Goal: Information Seeking & Learning: Learn about a topic

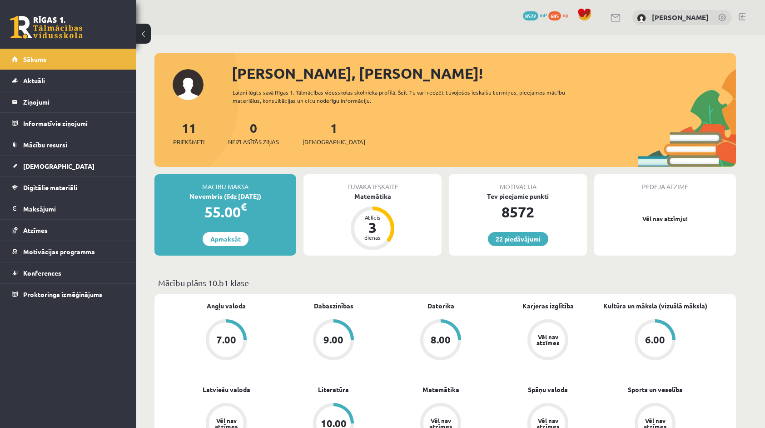
drag, startPoint x: 0, startPoint y: 0, endPoint x: 152, endPoint y: 96, distance: 179.8
drag, startPoint x: 152, startPoint y: 96, endPoint x: 198, endPoint y: 50, distance: 65.9
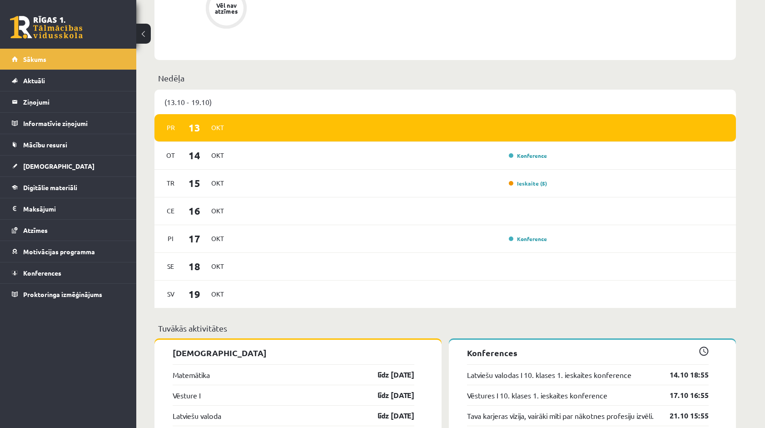
scroll to position [500, 0]
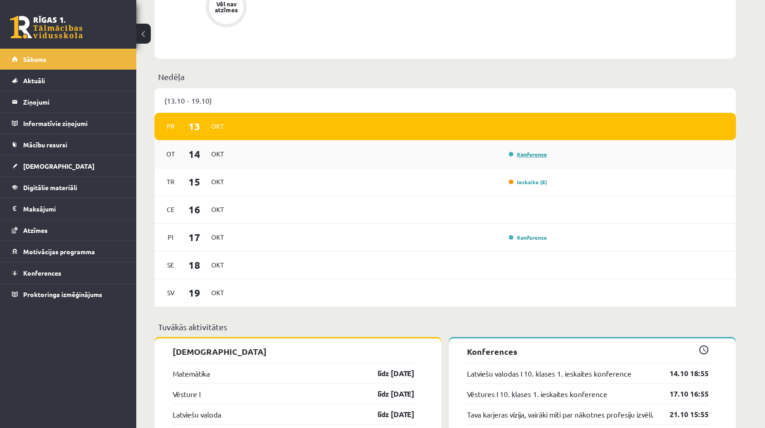
click at [541, 154] on link "Konference" at bounding box center [528, 153] width 38 height 7
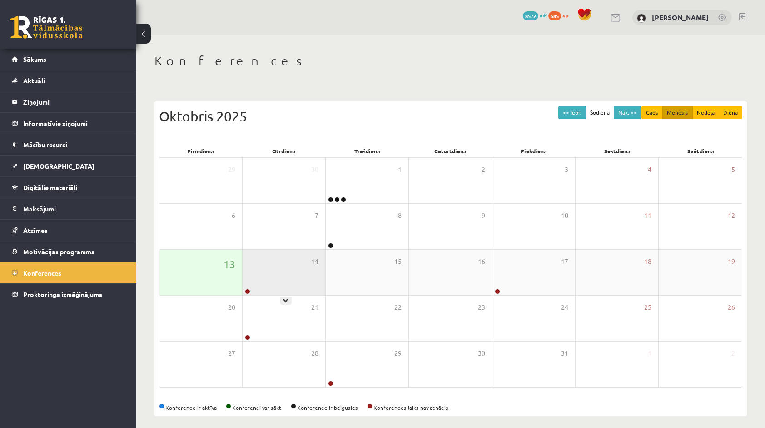
click at [261, 291] on div "14" at bounding box center [284, 271] width 83 height 45
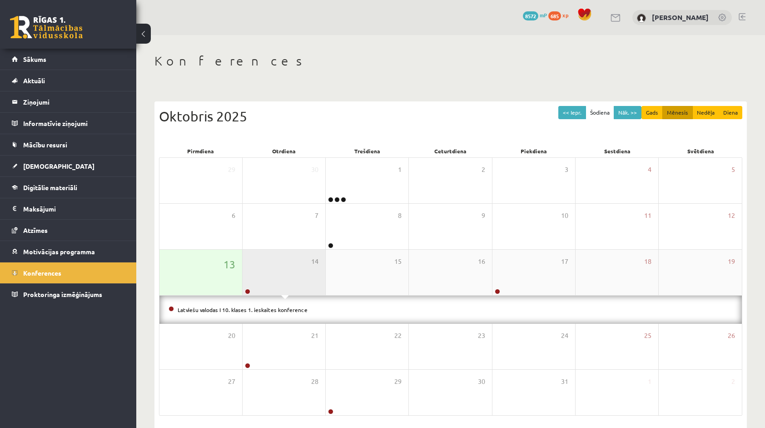
click at [290, 285] on div "14" at bounding box center [284, 271] width 83 height 45
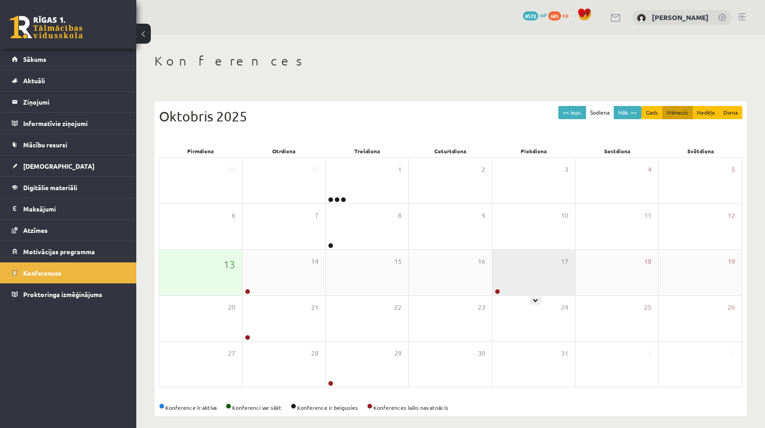
click at [507, 287] on div "17" at bounding box center [534, 271] width 83 height 45
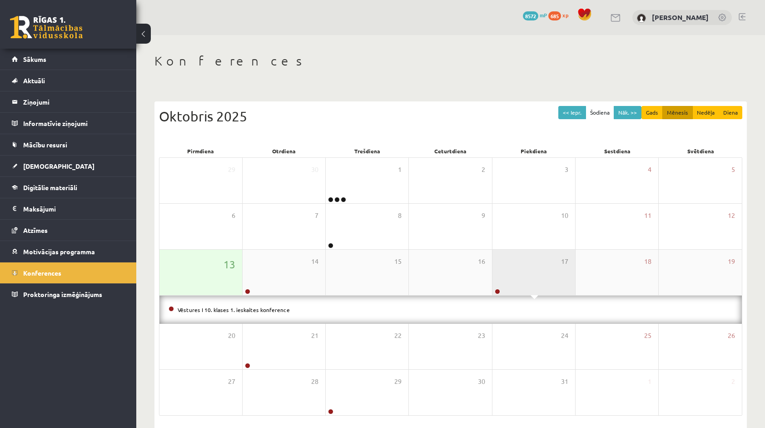
click at [505, 285] on div "17" at bounding box center [534, 271] width 83 height 45
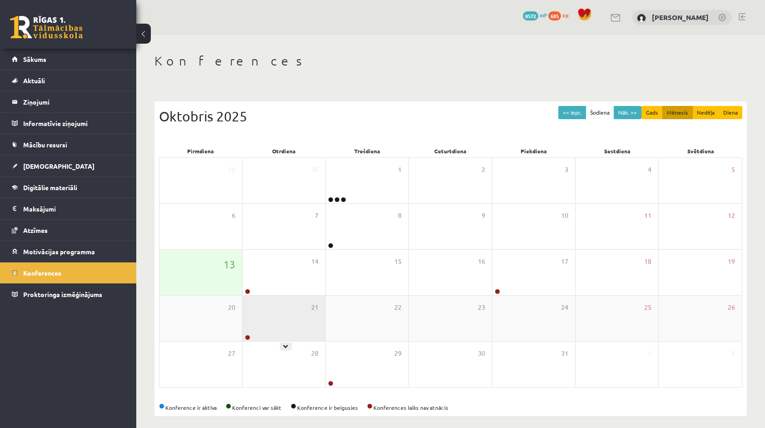
click at [319, 326] on div "21" at bounding box center [284, 317] width 83 height 45
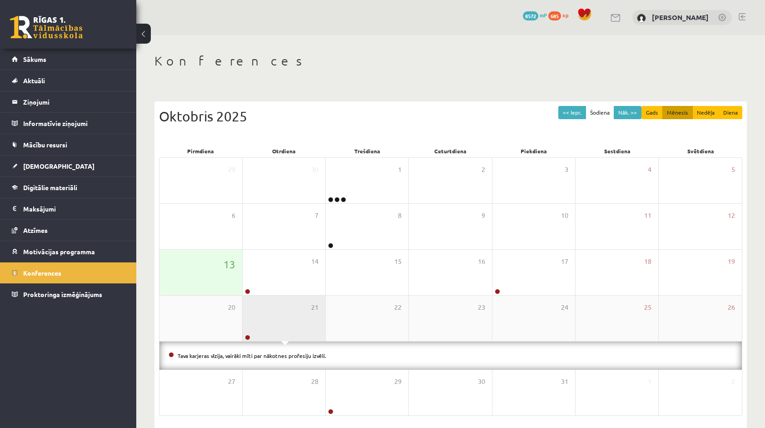
click at [319, 326] on div "21" at bounding box center [284, 317] width 83 height 45
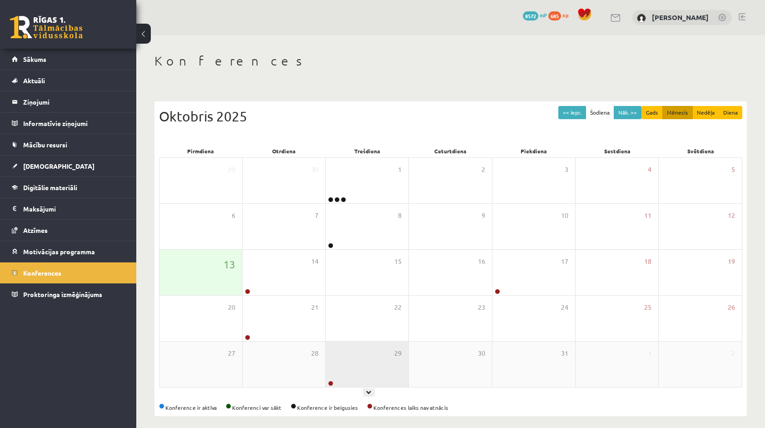
click at [345, 369] on div "29" at bounding box center [367, 363] width 83 height 45
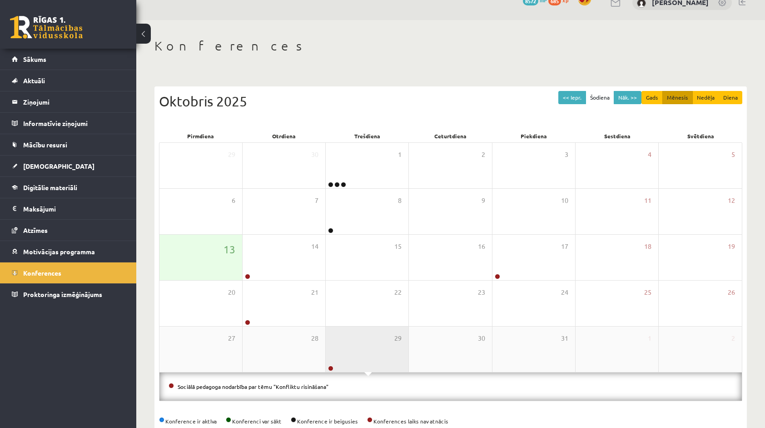
scroll to position [34, 0]
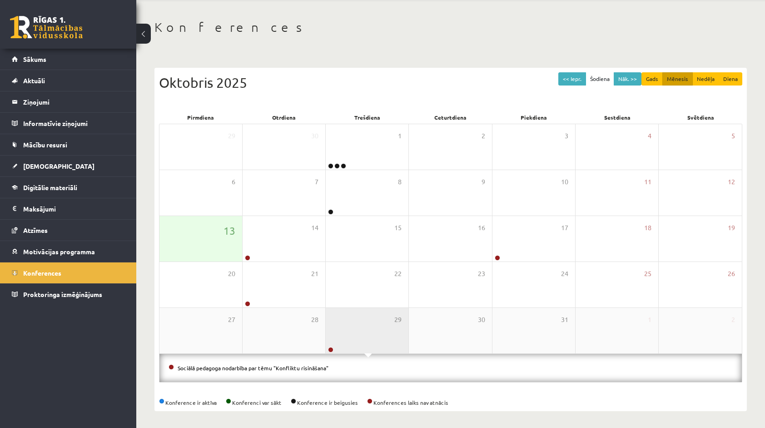
click at [369, 344] on div "29" at bounding box center [367, 330] width 83 height 45
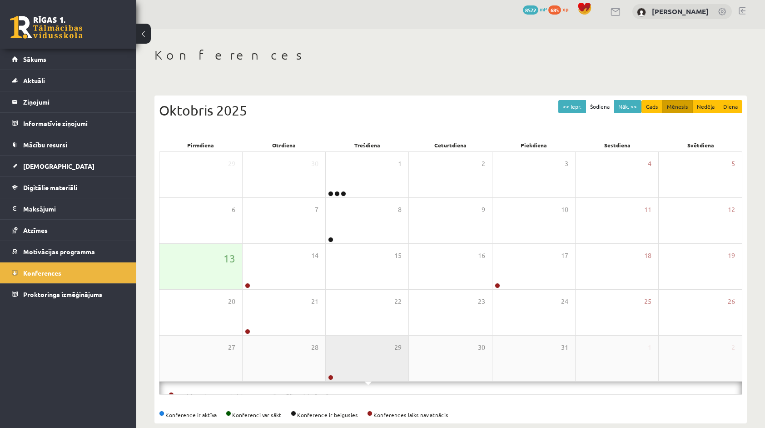
scroll to position [5, 0]
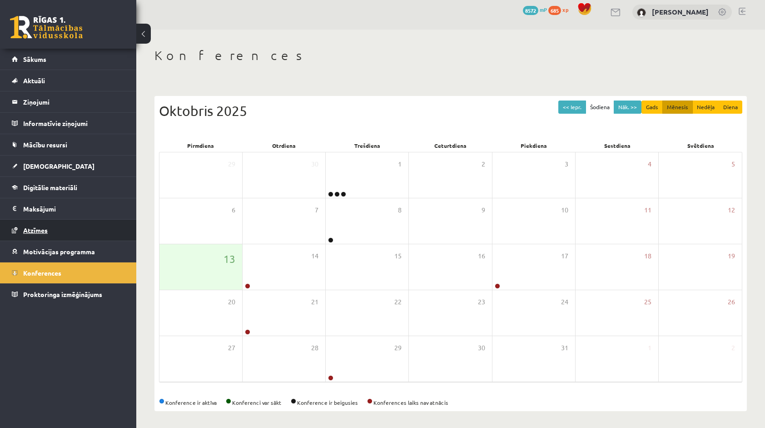
click at [60, 236] on link "Atzīmes" at bounding box center [68, 229] width 113 height 21
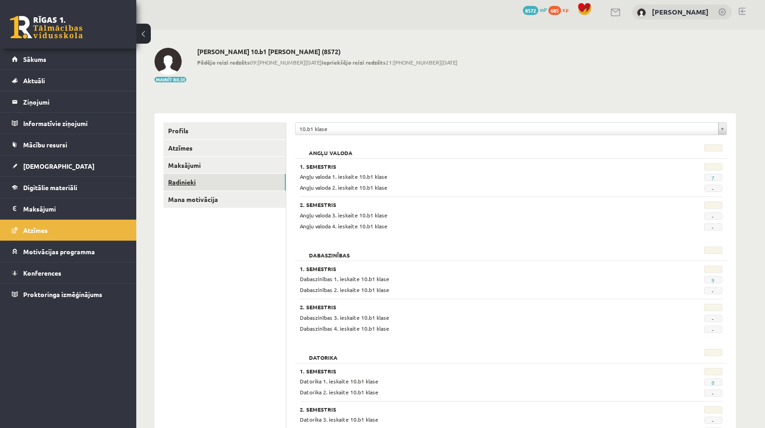
click at [224, 186] on link "Radinieki" at bounding box center [225, 182] width 122 height 17
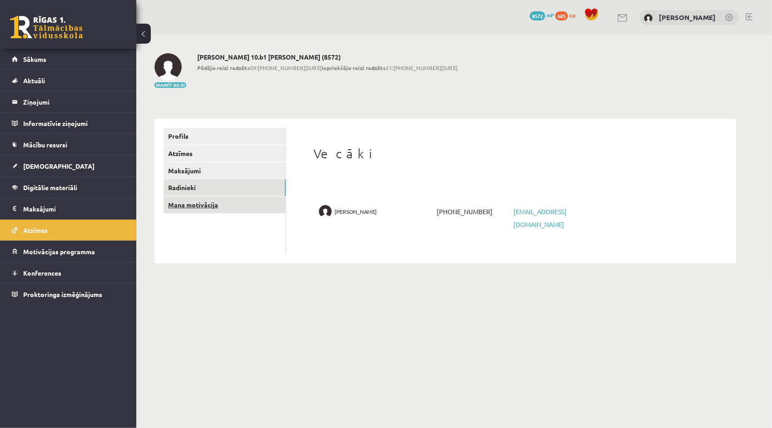
click at [214, 211] on link "Mana motivācija" at bounding box center [225, 204] width 122 height 17
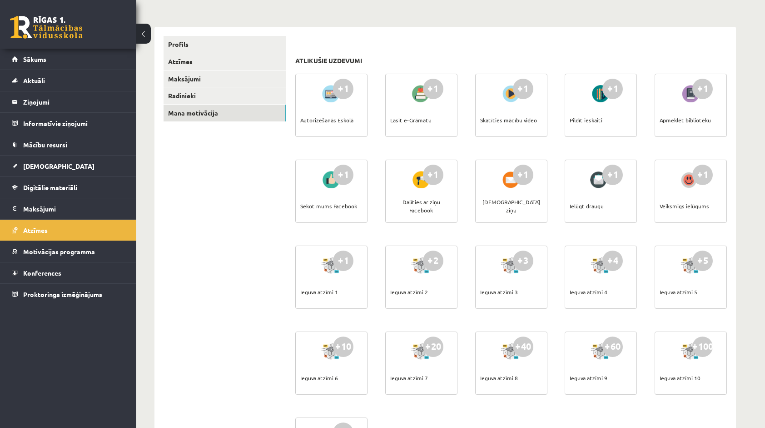
scroll to position [91, 0]
click at [76, 193] on link "Digitālie materiāli" at bounding box center [68, 187] width 113 height 21
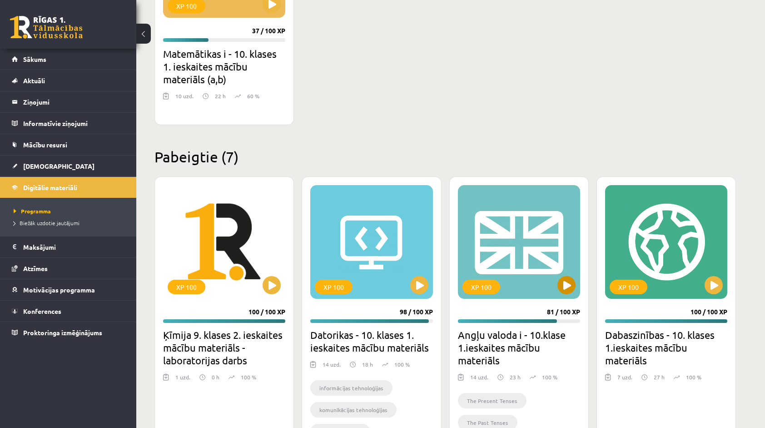
scroll to position [227, 0]
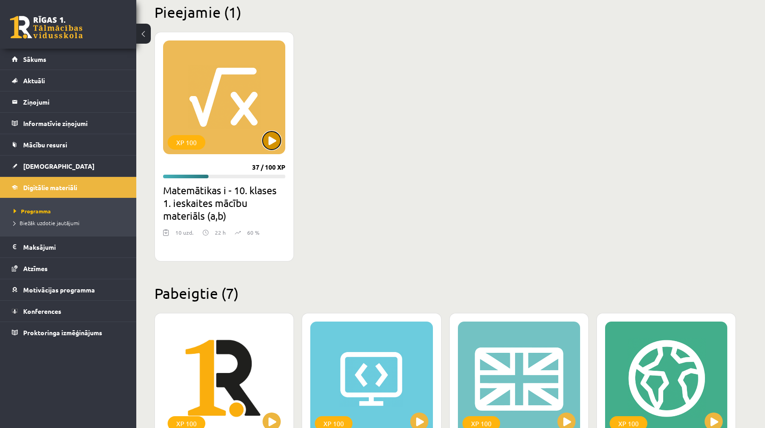
click at [267, 140] on button at bounding box center [272, 140] width 18 height 18
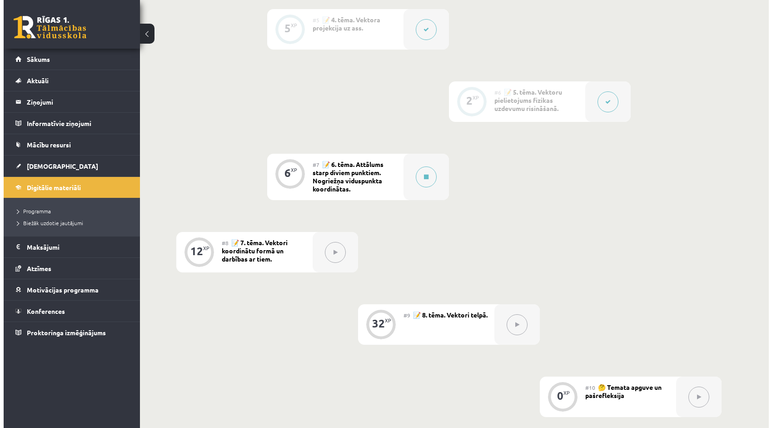
scroll to position [545, 0]
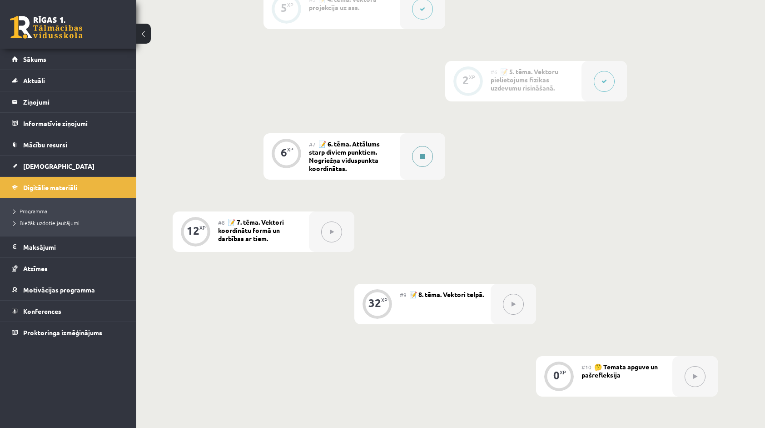
click at [418, 153] on button at bounding box center [422, 156] width 21 height 21
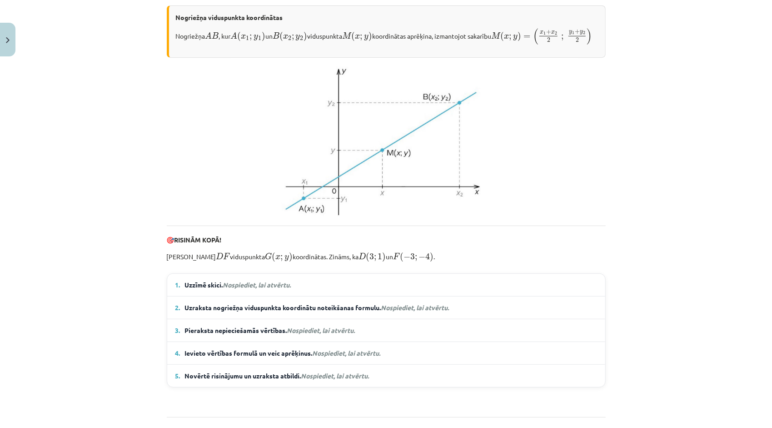
scroll to position [294, 0]
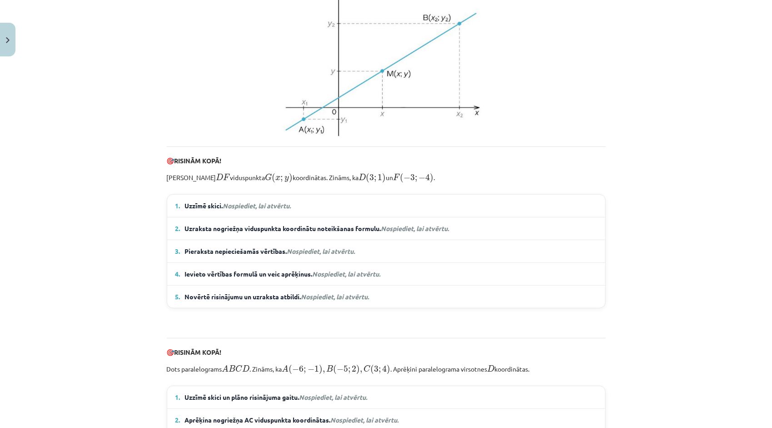
click at [309, 210] on summary "1. Uzzīmē skici. Nospiediet, lai atvērtu." at bounding box center [386, 206] width 422 height 10
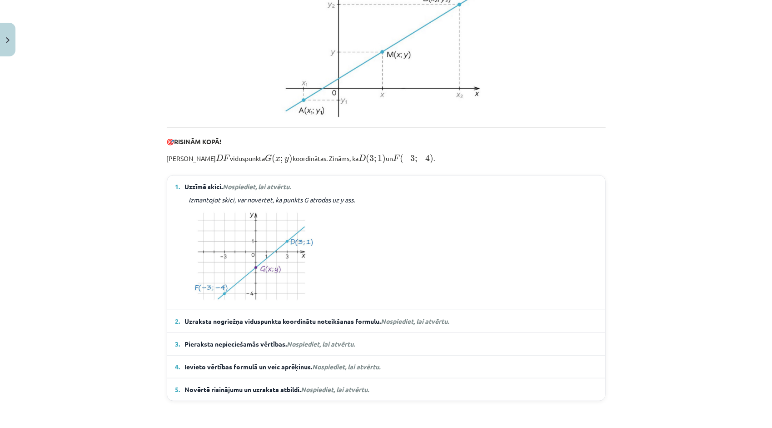
scroll to position [340, 0]
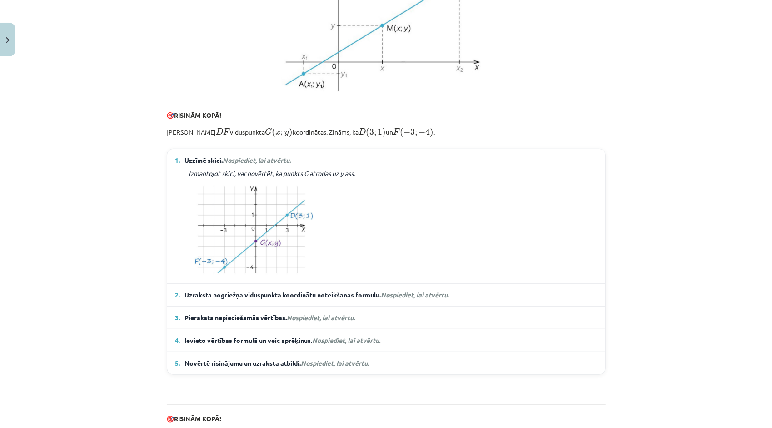
click at [326, 299] on span "Uzraksta nogriežņa viduspunkta koordinātu noteikšanas formulu. Nospiediet, lai …" at bounding box center [317, 295] width 264 height 10
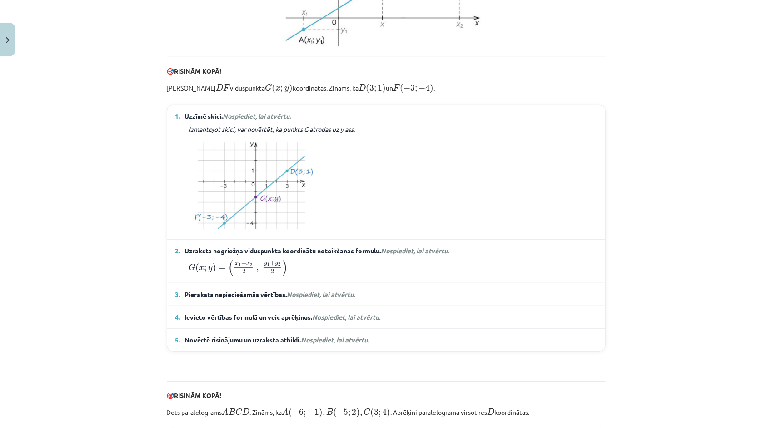
scroll to position [385, 0]
click at [355, 297] on span "Nospiediet, lai atvērtu." at bounding box center [321, 293] width 68 height 8
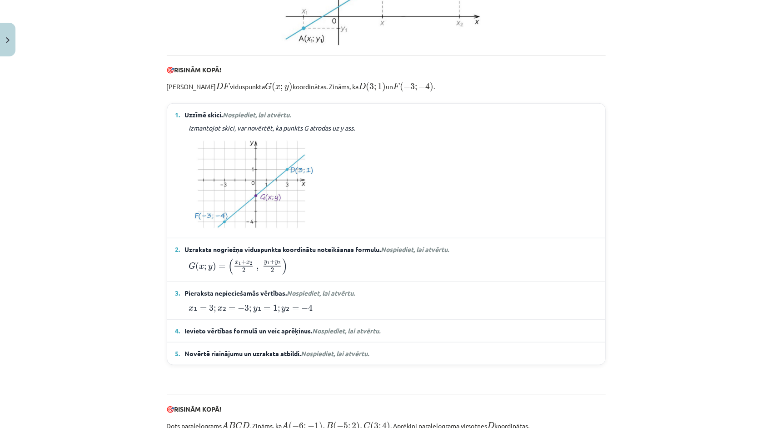
click at [323, 334] on span "Nospiediet, lai atvērtu." at bounding box center [347, 330] width 68 height 8
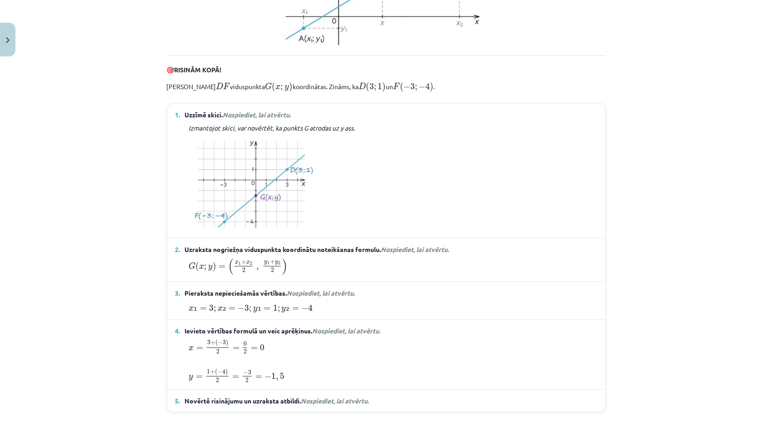
click at [323, 334] on span "Nospiediet, lai atvērtu." at bounding box center [347, 330] width 68 height 8
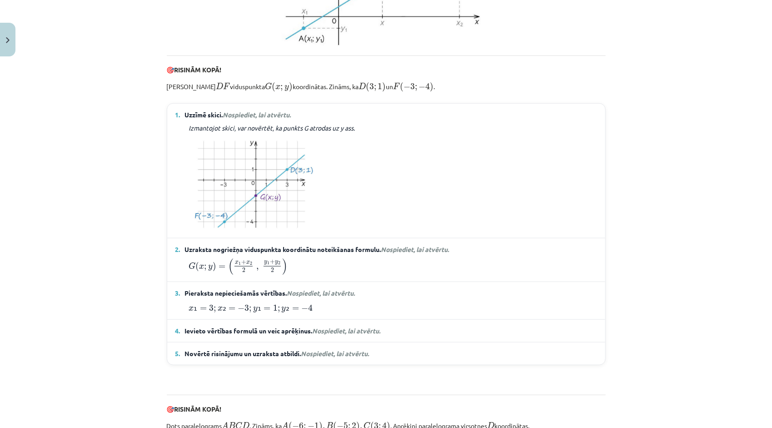
click at [323, 334] on span "Nospiediet, lai atvērtu." at bounding box center [347, 330] width 68 height 8
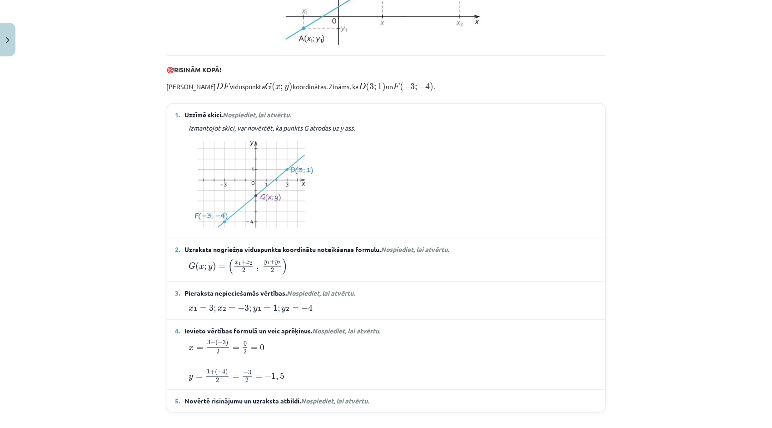
click at [323, 334] on span "Nospiediet, lai atvērtu." at bounding box center [347, 330] width 68 height 8
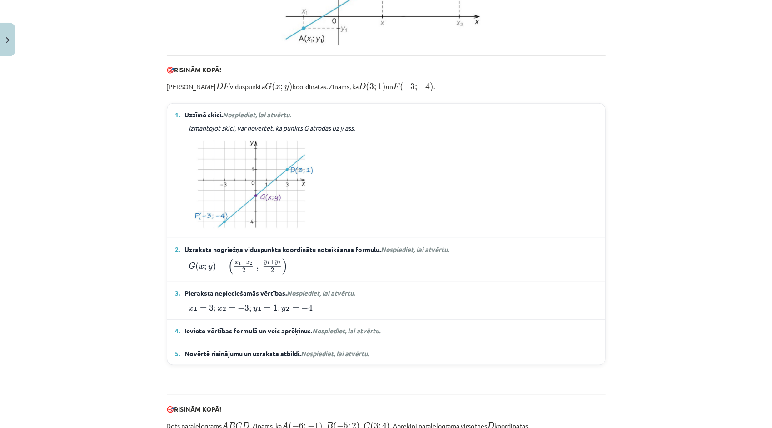
click at [323, 334] on span "Nospiediet, lai atvērtu." at bounding box center [347, 330] width 68 height 8
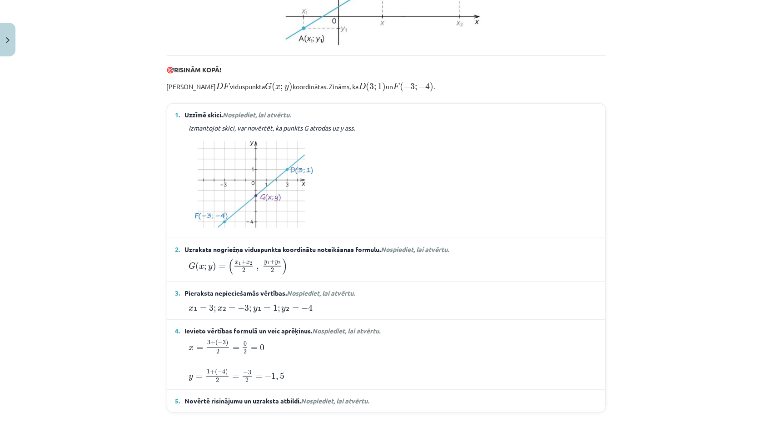
click at [323, 334] on span "Nospiediet, lai atvērtu." at bounding box center [347, 330] width 68 height 8
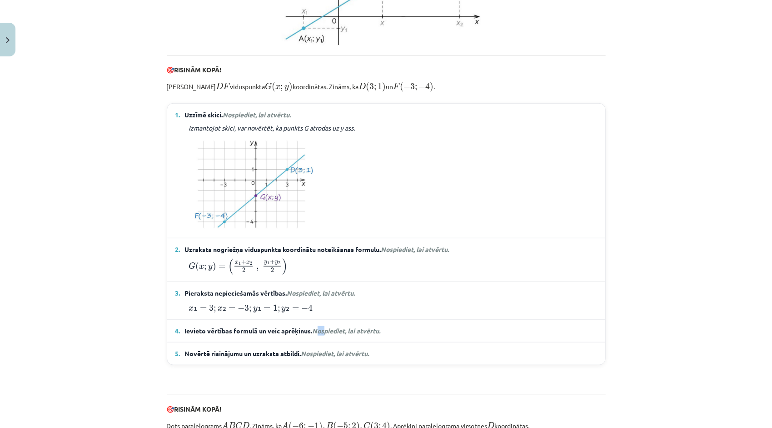
drag, startPoint x: 323, startPoint y: 340, endPoint x: 317, endPoint y: 344, distance: 6.3
click at [317, 334] on span "Nospiediet, lai atvērtu." at bounding box center [347, 330] width 68 height 8
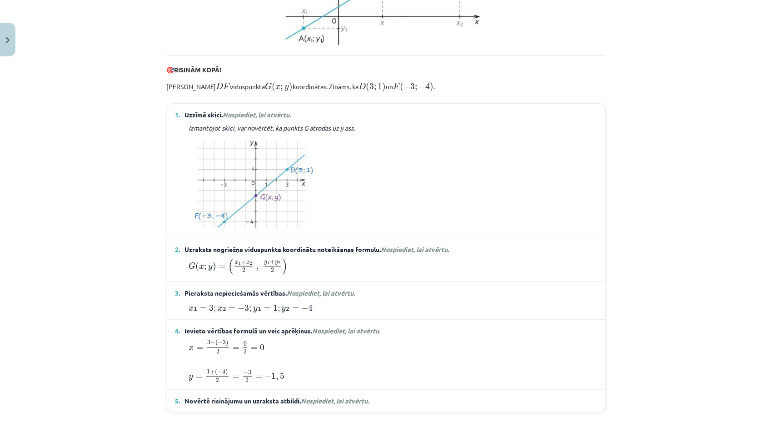
click at [602, 323] on div "6 XP Saņemsi Sarežģīts 407 pilda Apraksts Uzdevums Palīdzība Nogriežņa viduspun…" at bounding box center [386, 279] width 450 height 1178
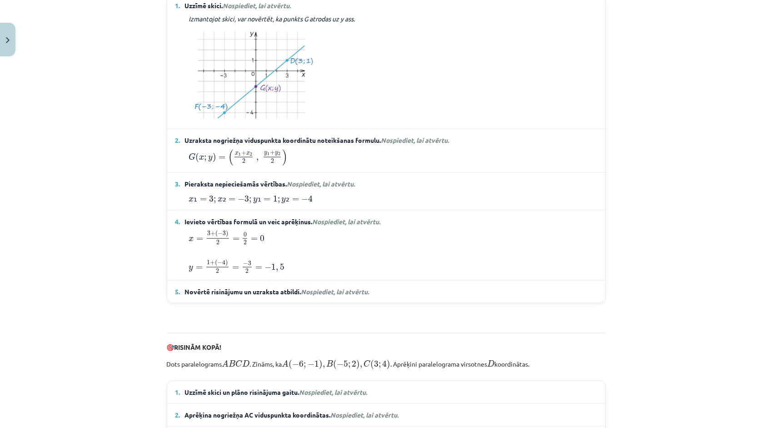
scroll to position [522, 0]
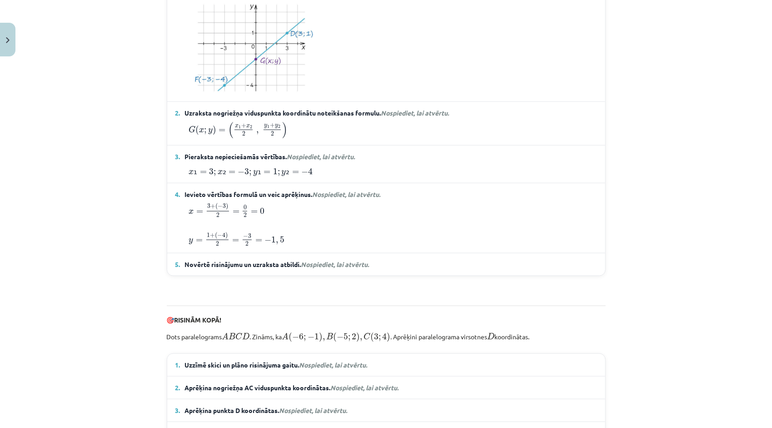
click at [393, 269] on summary "5. Novērtē risinājumu un uzraksta atbildi. Nospiediet, lai atvērtu." at bounding box center [386, 264] width 422 height 10
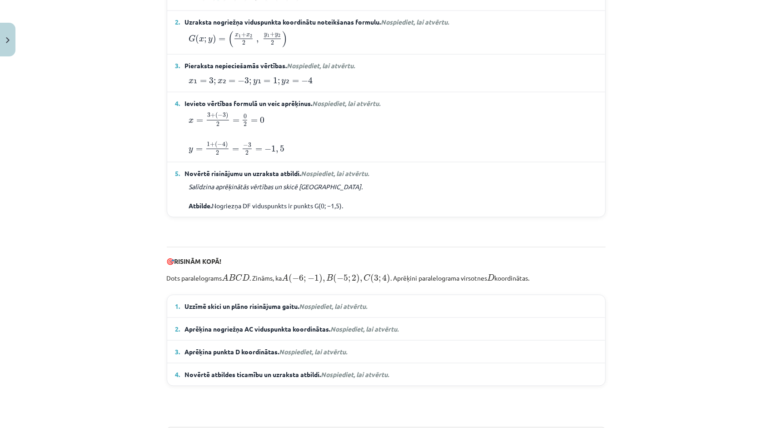
scroll to position [658, 0]
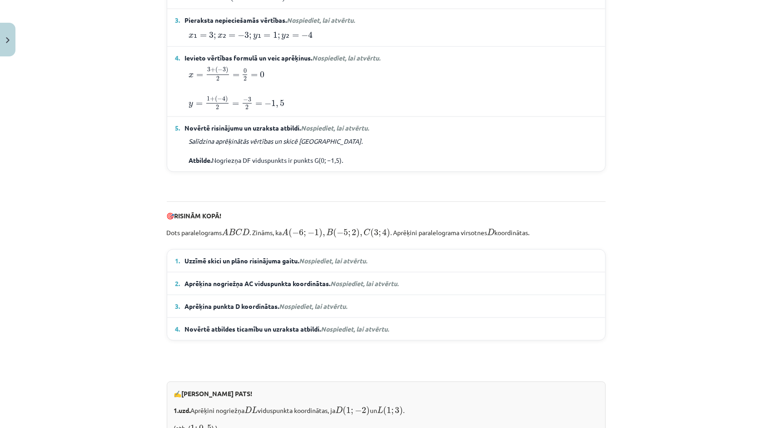
click at [470, 263] on details "1. Uzzīmē skici un plāno risinājuma gaitu. Nospiediet, lai atvērtu. Zināms, ka …" at bounding box center [386, 260] width 438 height 22
click at [469, 265] on summary "1. Uzzīmē skici un plāno risinājuma gaitu. Nospiediet, lai atvērtu." at bounding box center [386, 261] width 422 height 10
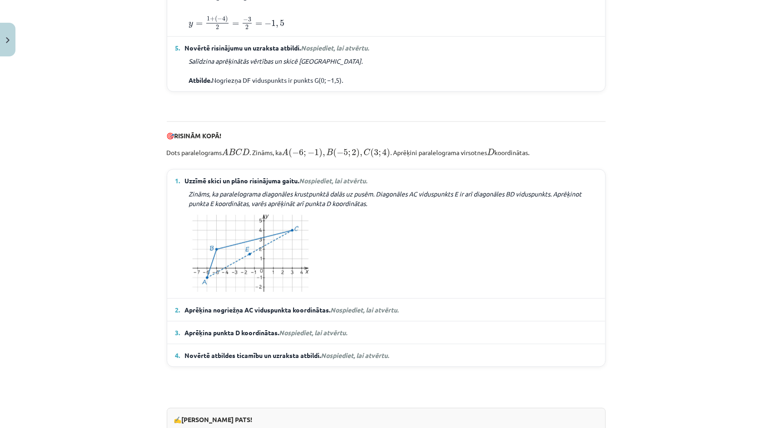
scroll to position [749, 0]
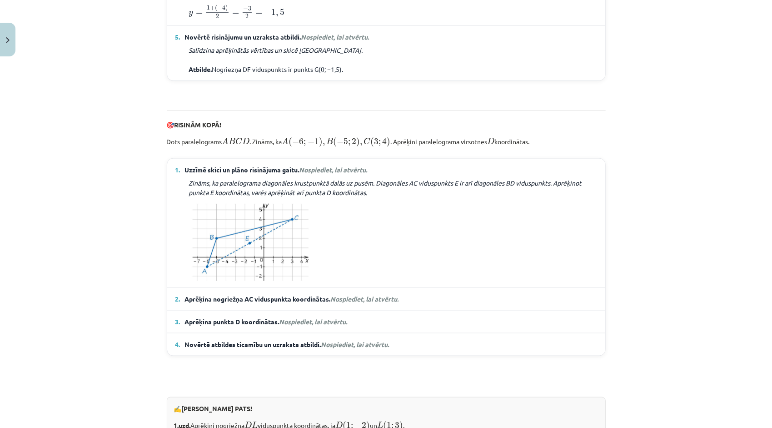
click at [565, 304] on summary "2. Aprēķina nogriežņa AC viduspunkta koordinātas. Nospiediet, lai atvērtu." at bounding box center [386, 299] width 422 height 10
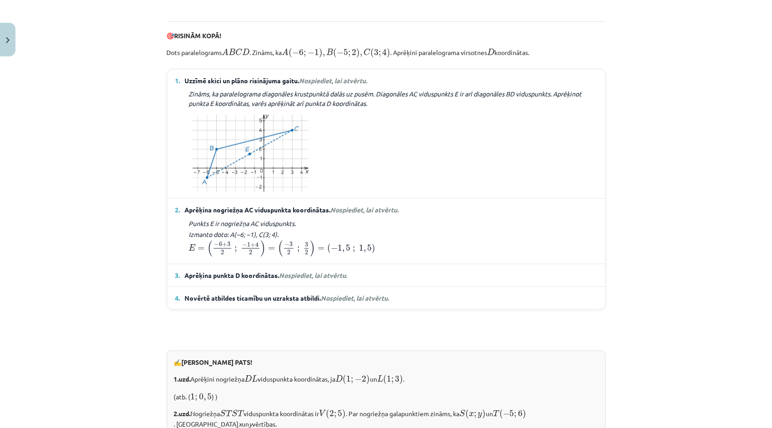
scroll to position [840, 0]
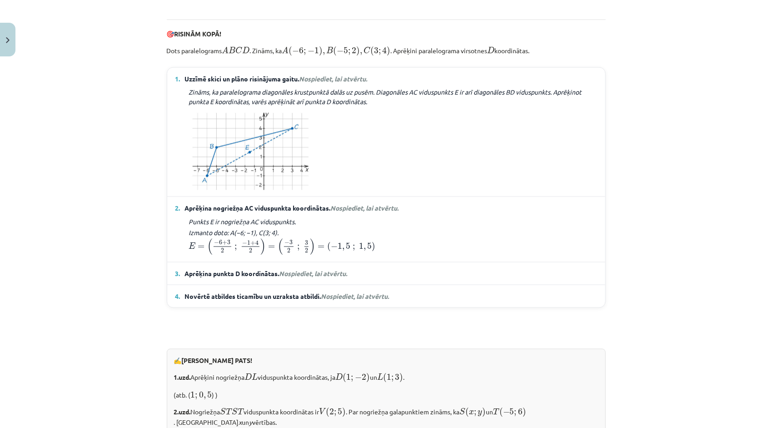
click at [273, 278] on span "Aprēķina punkta D koordinātas. Nospiediet, lai atvērtu." at bounding box center [266, 274] width 163 height 10
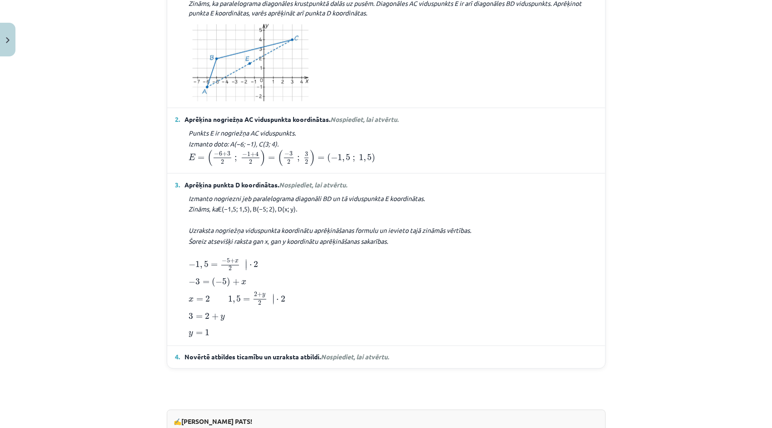
scroll to position [931, 0]
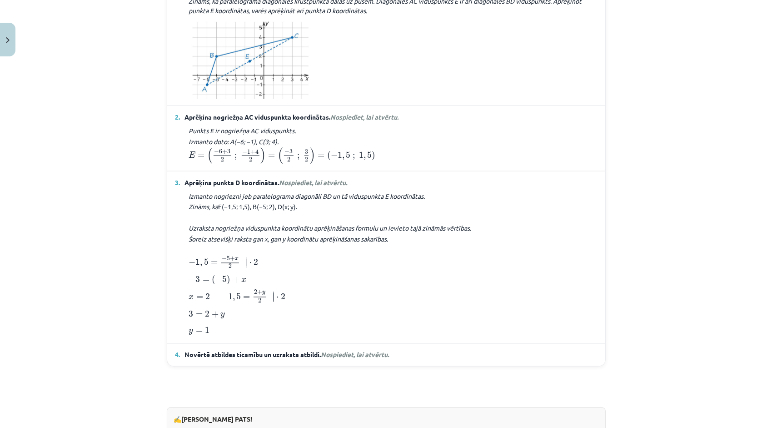
click at [375, 359] on span "Nospiediet, lai atvērtu." at bounding box center [355, 354] width 68 height 8
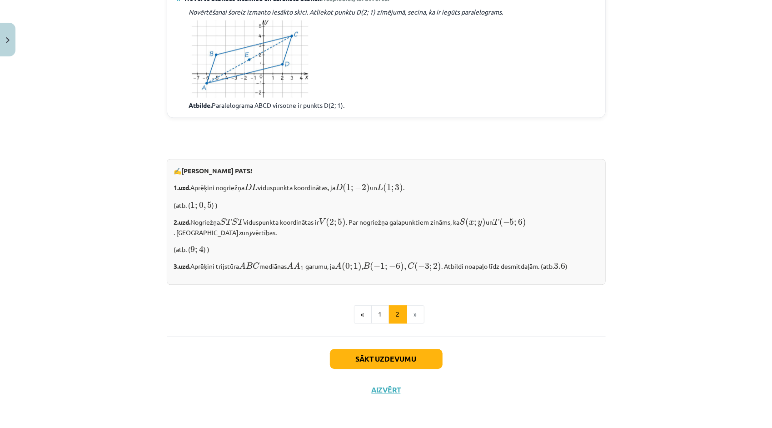
scroll to position [1291, 0]
click at [379, 314] on button "1" at bounding box center [380, 314] width 18 height 18
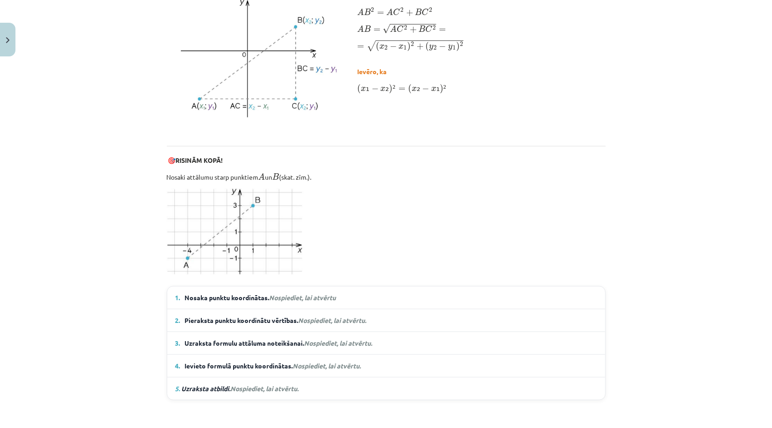
scroll to position [540, 0]
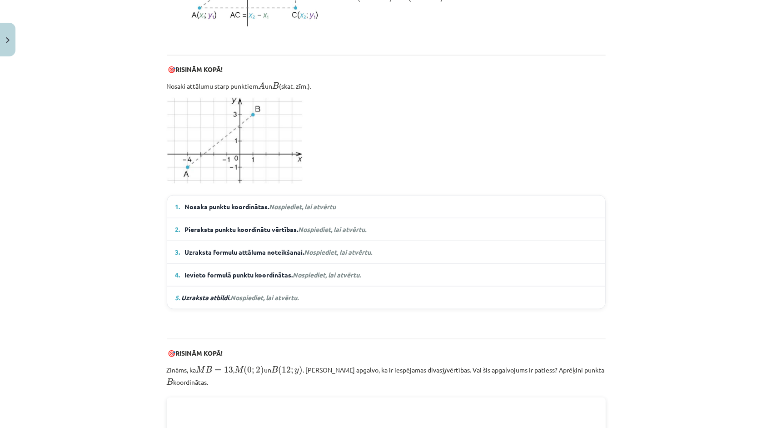
click at [476, 209] on details "1. Nosaka punktu koordinātas. Nospiediet, lai atvērtu A ( − 4 ; − 1 ) , B ( 1 ;…" at bounding box center [386, 206] width 438 height 22
click at [342, 202] on summary "1. Nosaka punktu koordinātas. Nospiediet, lai atvērtu" at bounding box center [386, 207] width 422 height 10
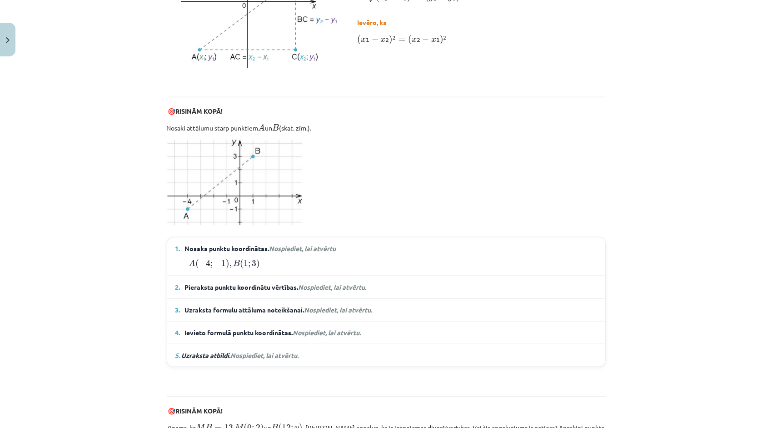
scroll to position [495, 0]
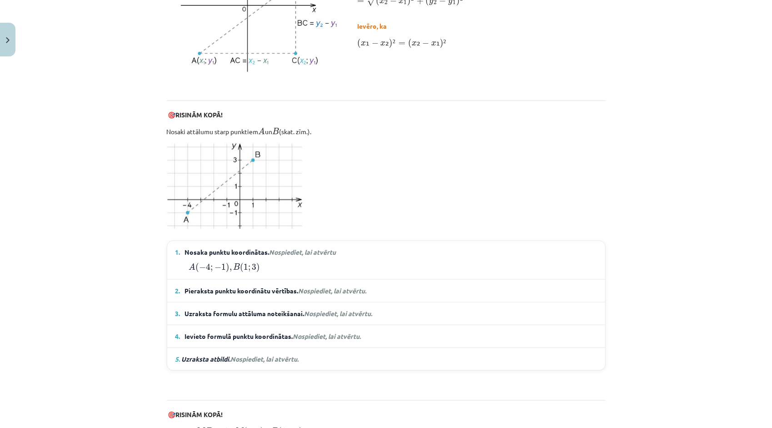
click at [207, 286] on span "Pieraksta punktu koordinātu vērtības. Nospiediet, lai atvērtu." at bounding box center [276, 291] width 183 height 10
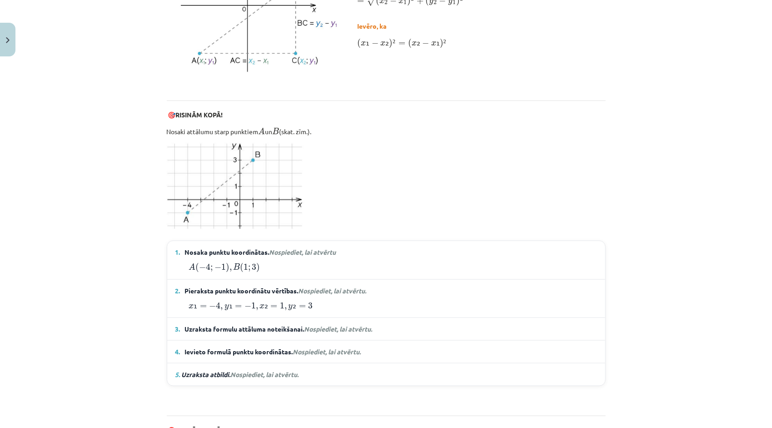
click at [271, 324] on span "Uzraksta formulu attāluma noteikšanai. Nospiediet, lai atvērtu." at bounding box center [279, 329] width 188 height 10
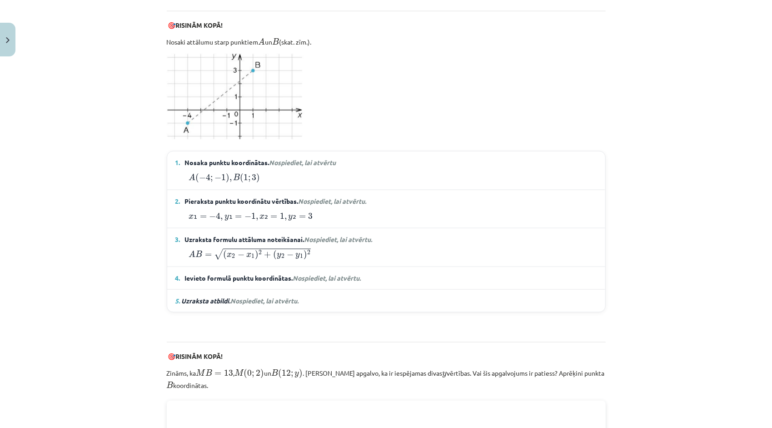
scroll to position [586, 0]
click at [273, 274] on span "Ievieto formulā punktu koordinātas. Nospiediet, lai atvērtu." at bounding box center [273, 277] width 176 height 10
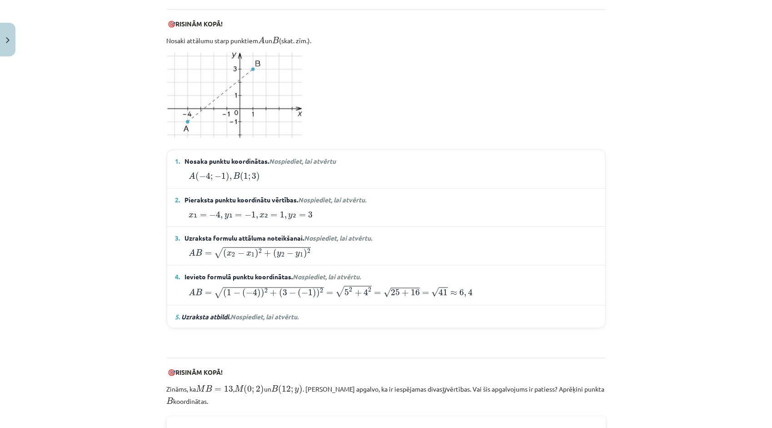
click at [273, 274] on span "Ievieto formulā punktu koordinātas. Nospiediet, lai atvērtu." at bounding box center [273, 277] width 176 height 10
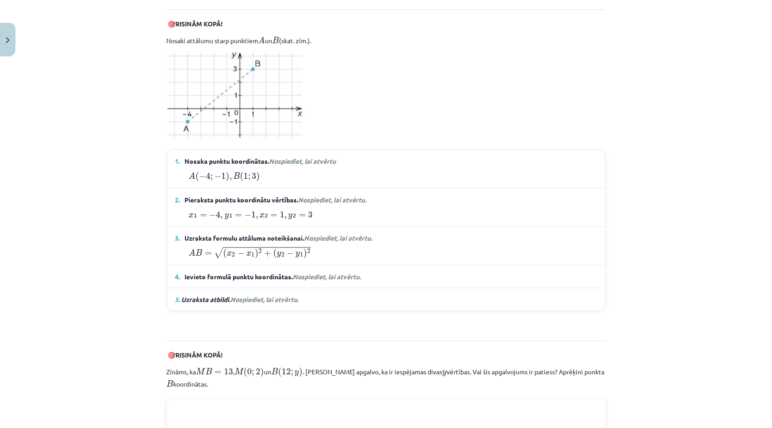
click at [468, 274] on summary "4. Ievieto formulā punktu koordinātas. Nospiediet, lai atvērtu." at bounding box center [386, 277] width 422 height 10
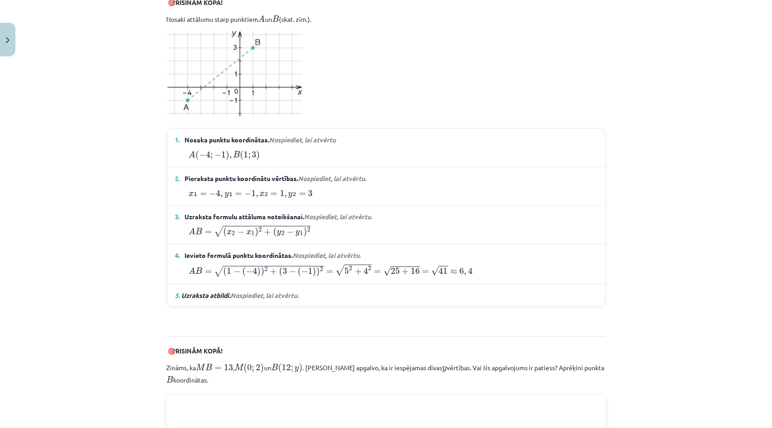
scroll to position [631, 0]
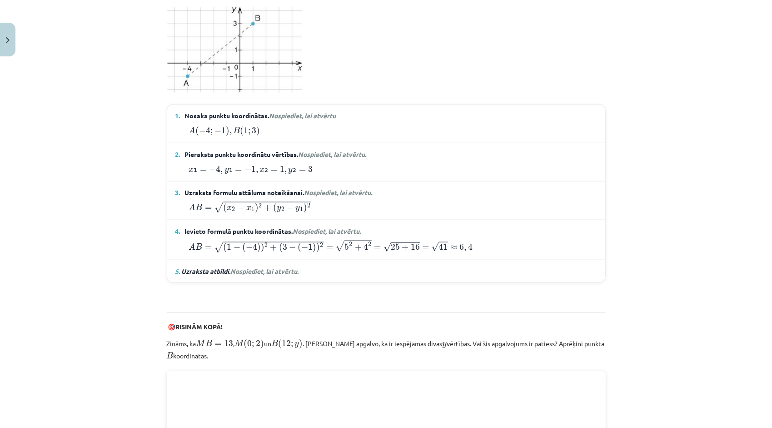
click at [445, 266] on summary "5. Uzraksta atbildi. Nospiediet, lai atvērtu." at bounding box center [386, 271] width 422 height 10
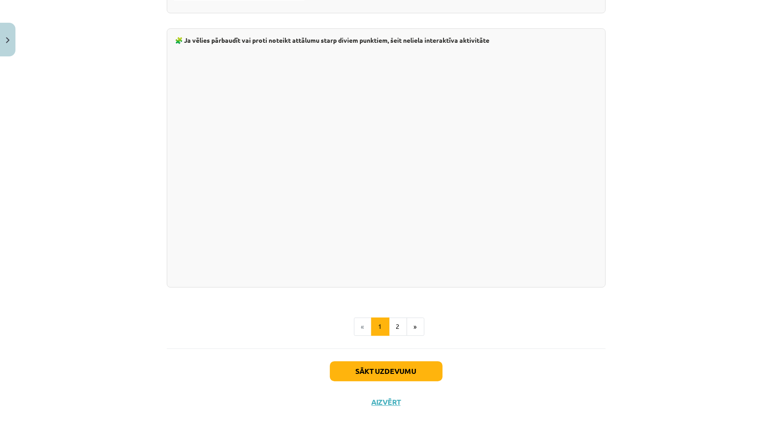
scroll to position [1585, 0]
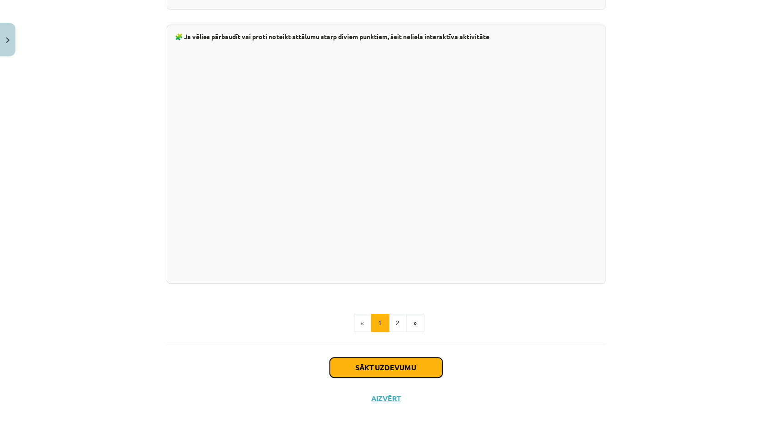
click at [398, 357] on button "Sākt uzdevumu" at bounding box center [386, 367] width 113 height 20
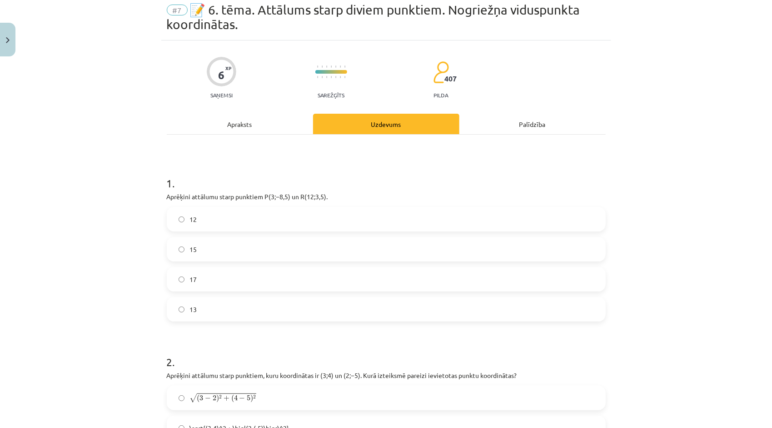
scroll to position [23, 0]
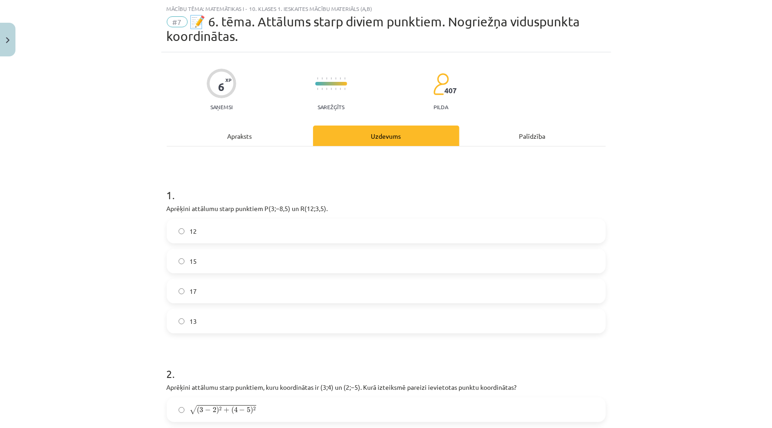
click at [420, 269] on label "15" at bounding box center [386, 260] width 437 height 23
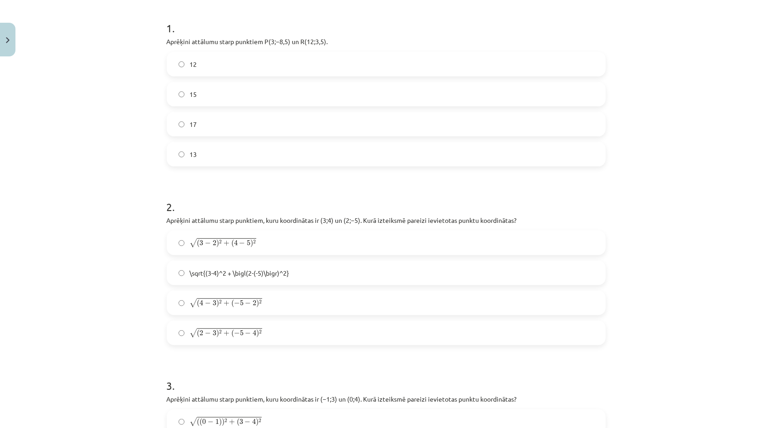
scroll to position [204, 0]
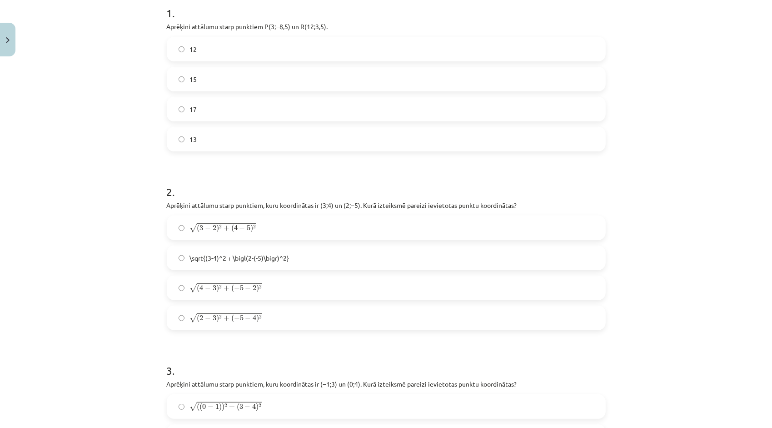
click at [292, 323] on label "√ ( 2 − 3 ) 2 + ( − 5 − 4 ) 2 ( 2 − 3 ) 2 + ( − 5 − 4 ) 2" at bounding box center [386, 317] width 437 height 23
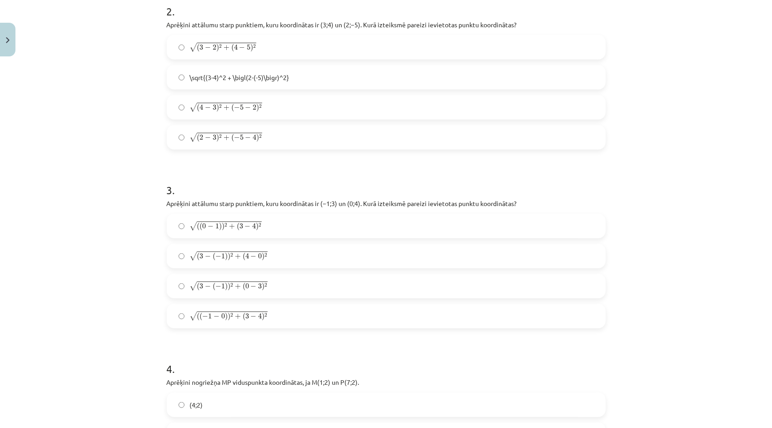
scroll to position [386, 0]
click at [279, 321] on label "√ ( ( − 1 − 0 ) ) 2 + ( 3 − 4 ) 2 ( ( − 1 − 0 ) ) 2 + ( 3 − 4 ) 2" at bounding box center [386, 314] width 437 height 23
click at [282, 260] on label "√ ( 3 − ( − 1 ) ) 2 + ( 4 − 0 ) 2 ( 3 − ( − 1 ) ) 2 + ( 4 − 0 ) 2" at bounding box center [386, 254] width 437 height 23
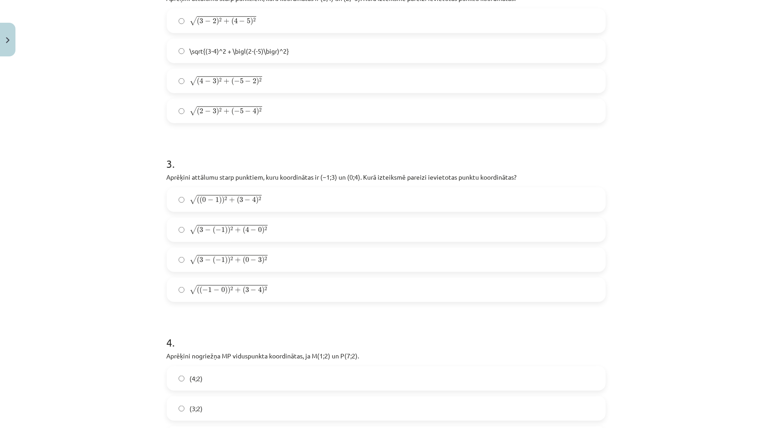
scroll to position [477, 0]
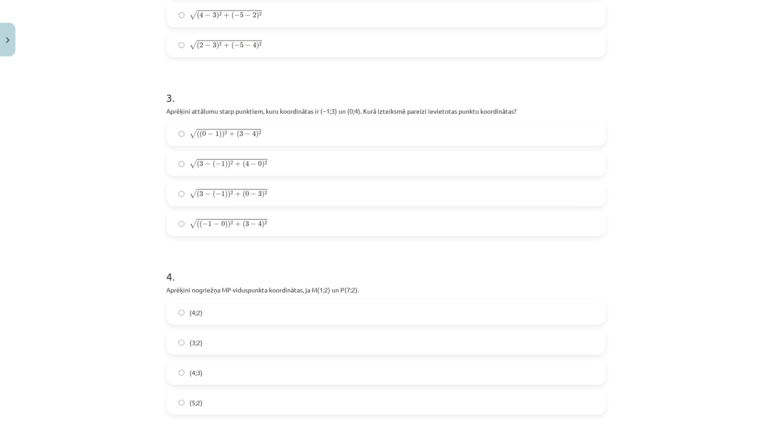
click at [291, 169] on label "√ ( 3 − ( − 1 ) ) 2 + ( 4 − 0 ) 2 ( 3 − ( − 1 ) ) 2 + ( 4 − 0 ) 2" at bounding box center [386, 163] width 437 height 23
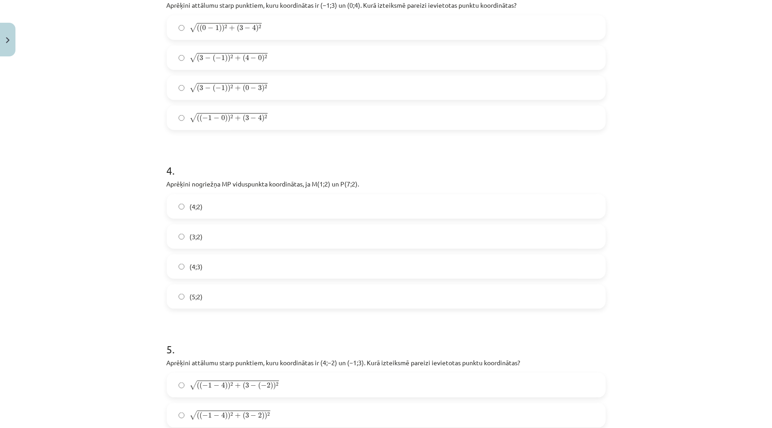
scroll to position [613, 0]
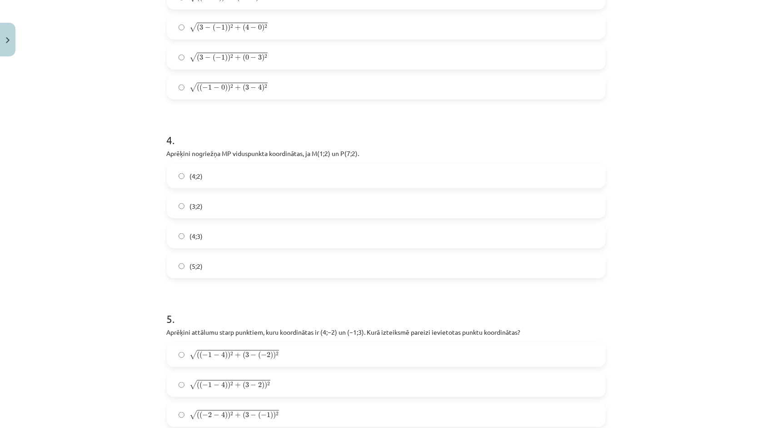
click at [209, 177] on label "(4;2)" at bounding box center [386, 175] width 437 height 23
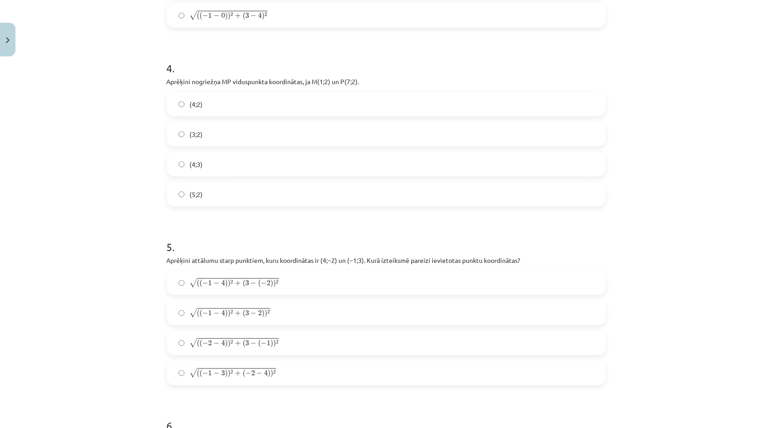
scroll to position [704, 0]
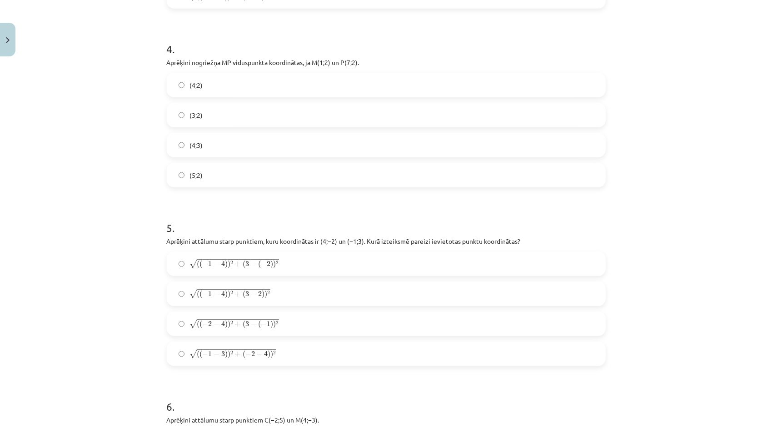
click at [204, 274] on label "√ ( ( − 1 − 4 ) ) 2 + ( 3 − ( − 2 ) ) 2 ( ( − 1 − 4 ) ) 2 + ( 3 − ( − 2 ) ) 2" at bounding box center [386, 263] width 437 height 23
click at [200, 294] on span "(" at bounding box center [201, 294] width 3 height 8
click at [313, 262] on label "√ ( ( − 1 − 4 ) ) 2 + ( 3 − ( − 2 ) ) 2 ( ( − 1 − 4 ) ) 2 + ( 3 − ( − 2 ) ) 2" at bounding box center [386, 263] width 437 height 23
click at [274, 272] on label "√ ( ( − 1 − 4 ) ) 2 + ( 3 − ( − 2 ) ) 2 ( ( − 1 − 4 ) ) 2 + ( 3 − ( − 2 ) ) 2" at bounding box center [386, 263] width 437 height 23
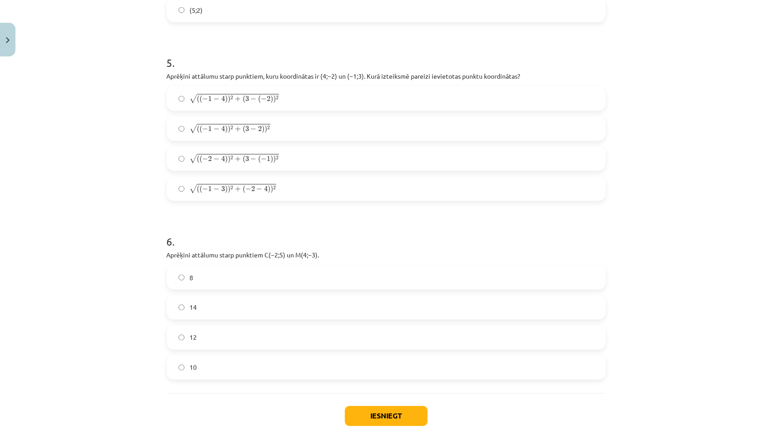
scroll to position [886, 0]
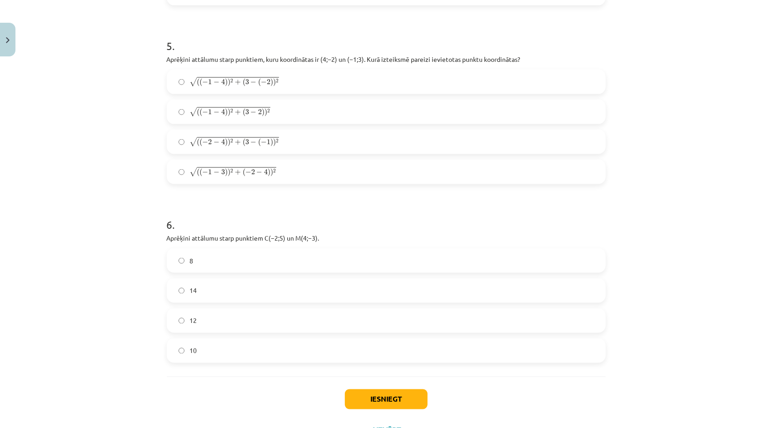
click at [202, 356] on label "10" at bounding box center [386, 350] width 437 height 23
click at [390, 393] on button "Iesniegt" at bounding box center [386, 399] width 83 height 20
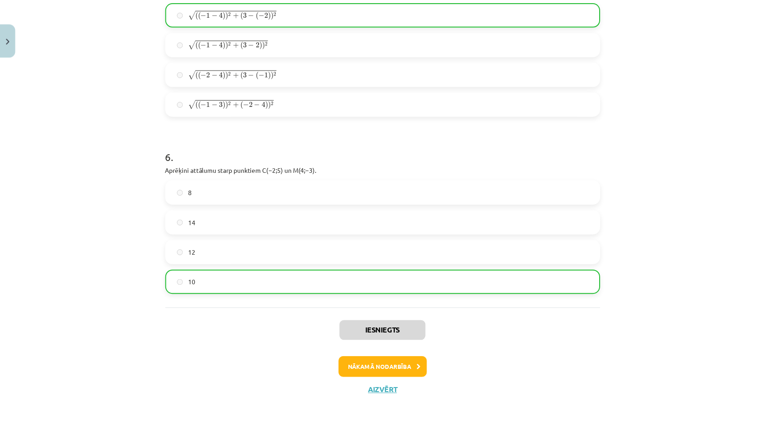
scroll to position [954, 0]
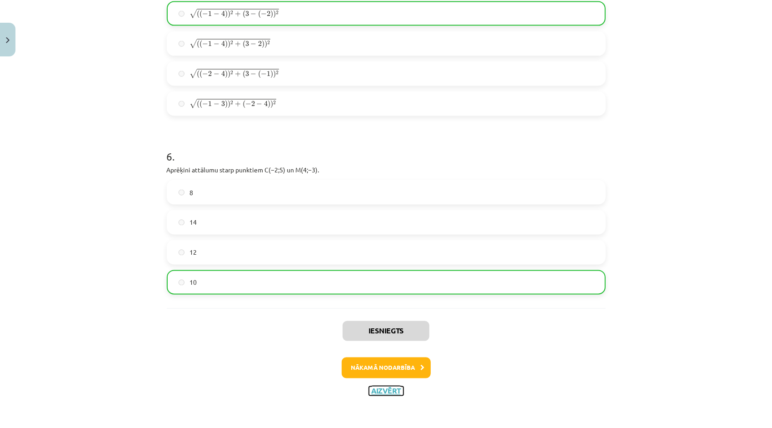
click at [369, 388] on button "Aizvērt" at bounding box center [386, 390] width 35 height 9
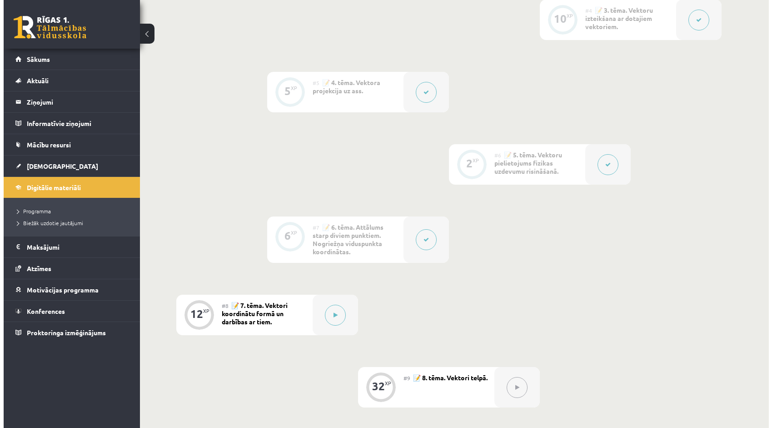
scroll to position [545, 0]
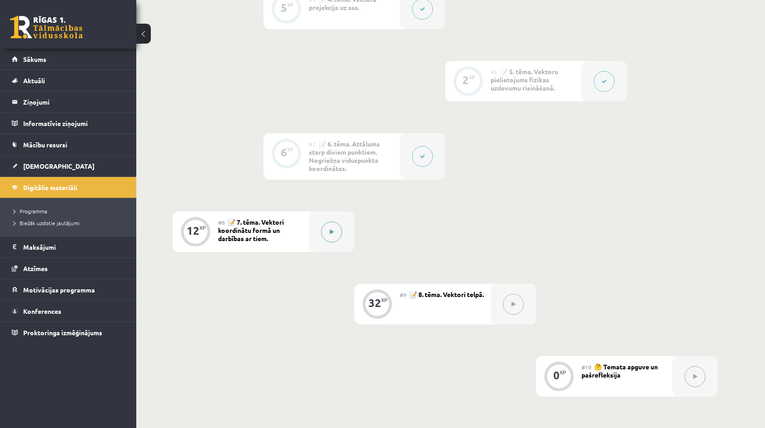
click at [324, 236] on button at bounding box center [331, 231] width 21 height 21
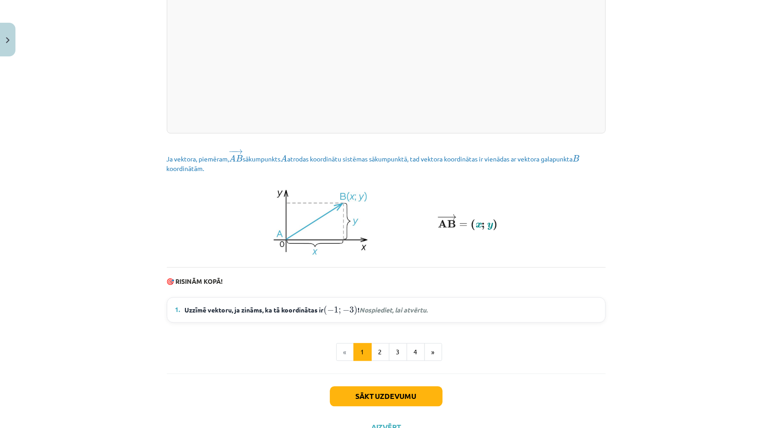
scroll to position [1123, 0]
click at [253, 315] on span "Uzzīmē vektoru, ja zināms, ka tā koordinātas ir ( − 1 ; − 3 ) ( − 1 ; − 3 ) ! N…" at bounding box center [306, 310] width 243 height 12
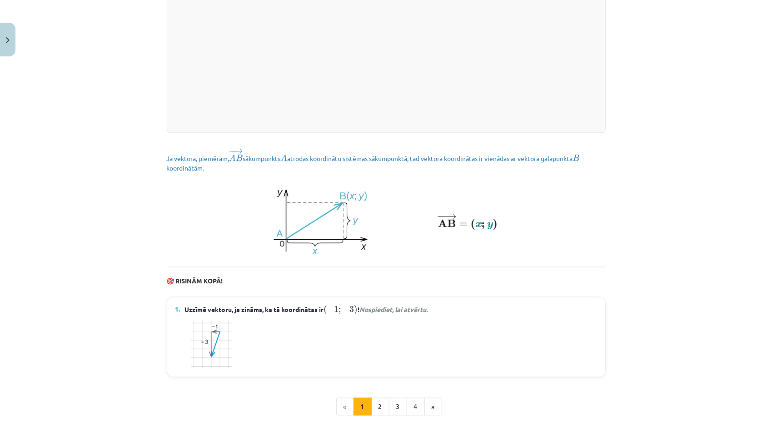
scroll to position [1214, 0]
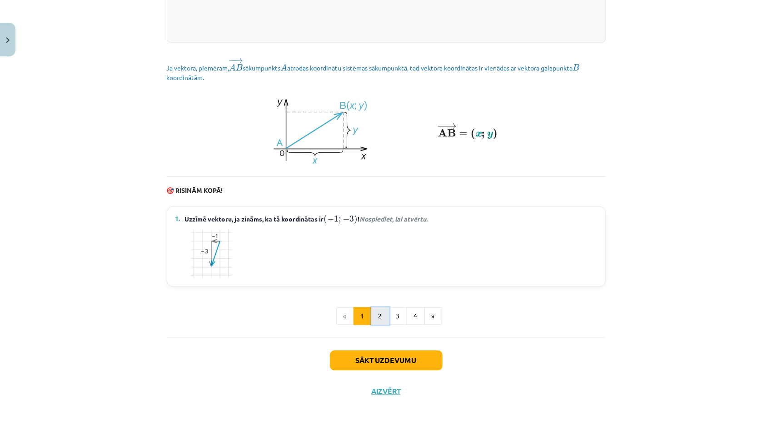
click at [377, 324] on button "2" at bounding box center [380, 316] width 18 height 18
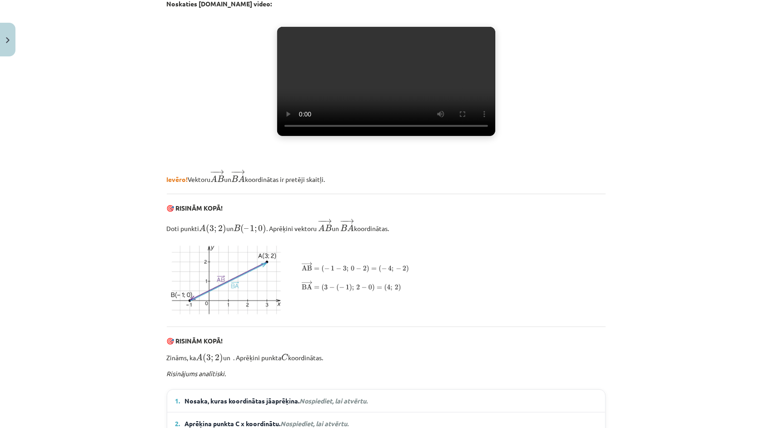
scroll to position [244, 0]
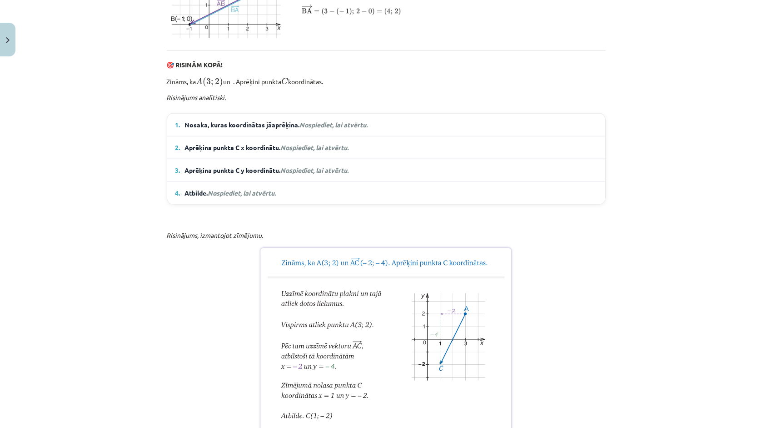
scroll to position [517, 0]
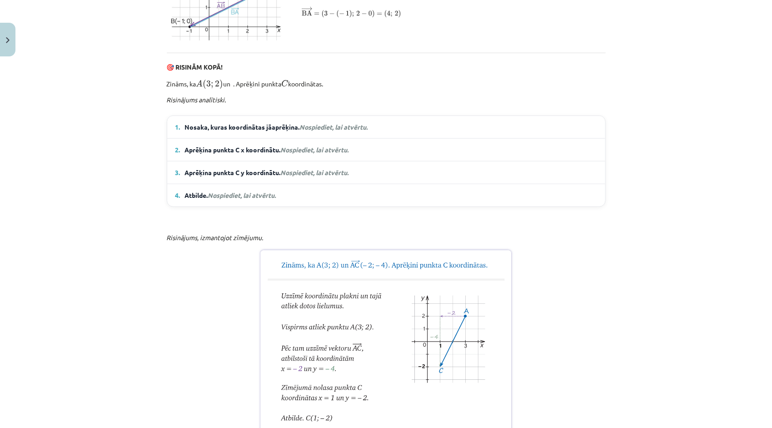
click at [208, 132] on span "Nosaka, kuras koordinātas jāaprēķina. Nospiediet, lai atvērtu." at bounding box center [276, 127] width 183 height 10
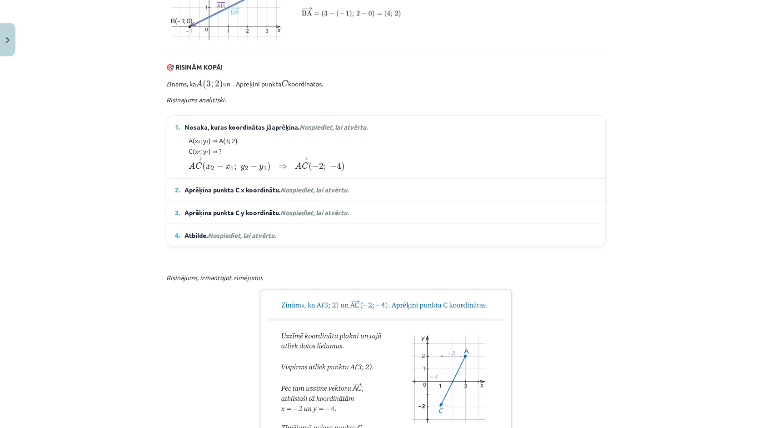
click at [288, 201] on details "2. Aprēķina punkta C x koordinātu. Nospiediet, lai atvērtu. x₂ − 3 = −2 x₂ = 1" at bounding box center [386, 190] width 438 height 22
click at [287, 194] on em "Nospiediet, lai atvērtu." at bounding box center [315, 189] width 68 height 8
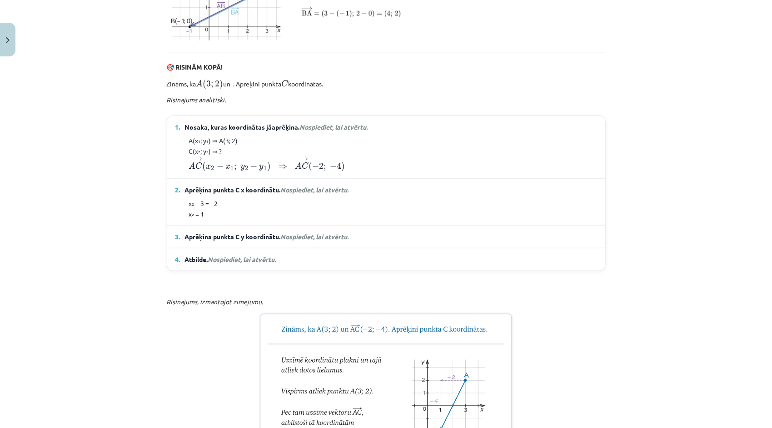
click at [298, 240] on span "Nospiediet, lai atvērtu." at bounding box center [315, 236] width 68 height 8
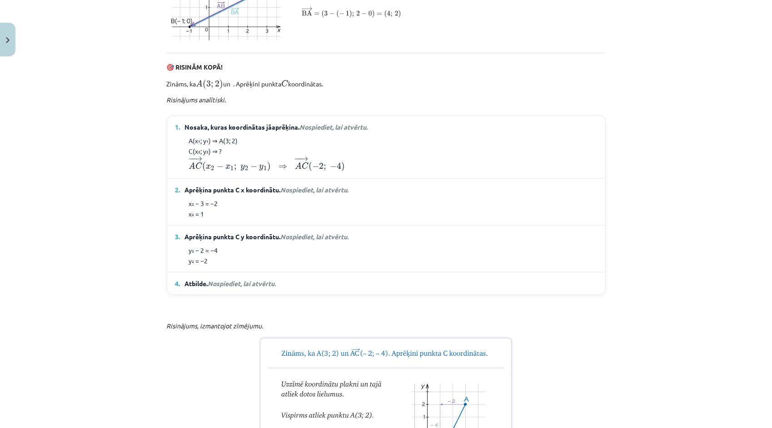
click at [222, 287] on span "Nospiediet, lai atvērtu." at bounding box center [242, 283] width 68 height 8
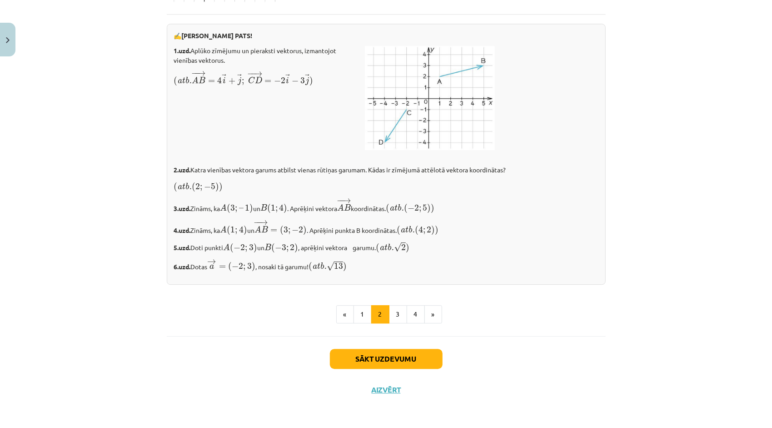
scroll to position [1573, 0]
click at [398, 320] on button "3" at bounding box center [398, 314] width 18 height 18
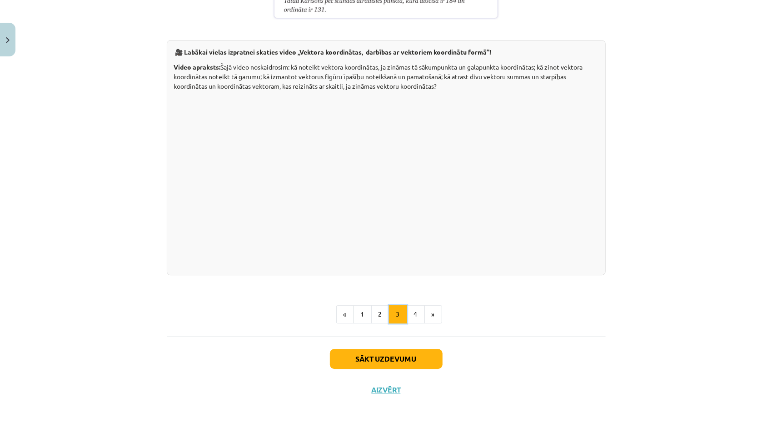
scroll to position [1740, 0]
click at [409, 316] on button "4" at bounding box center [416, 314] width 18 height 18
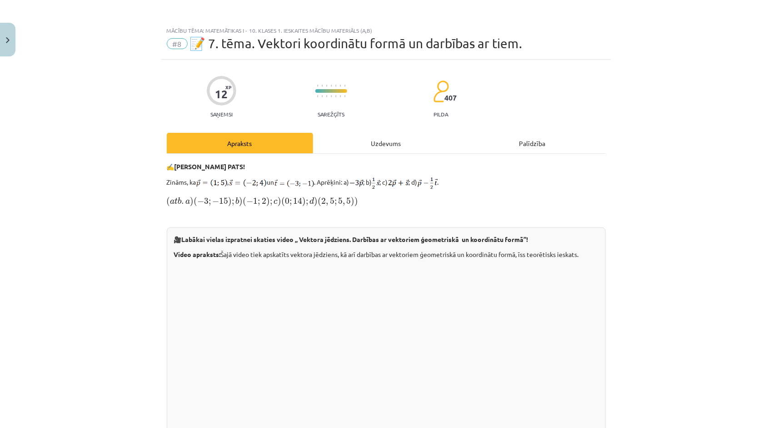
scroll to position [0, 0]
click at [383, 142] on div "Uzdevums" at bounding box center [386, 144] width 146 height 20
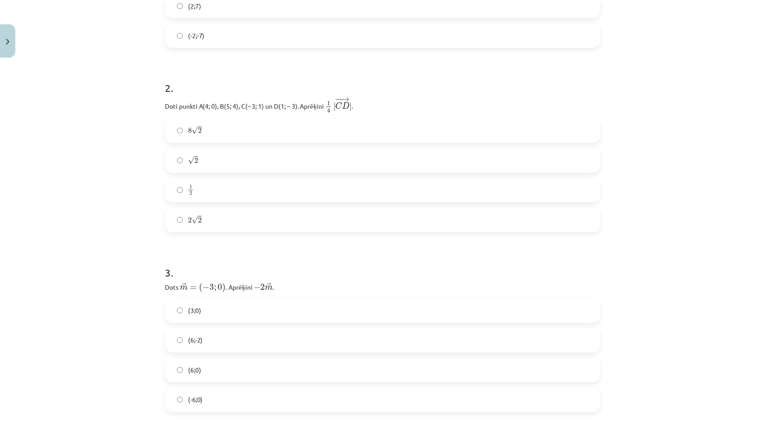
scroll to position [295, 0]
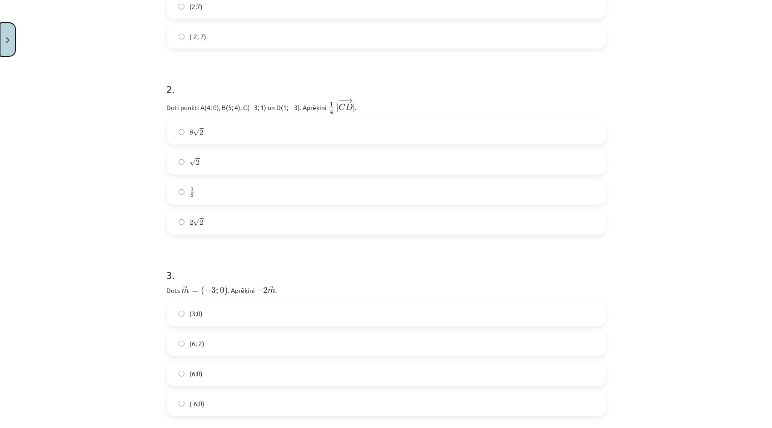
click at [3, 44] on button "Close" at bounding box center [7, 40] width 15 height 34
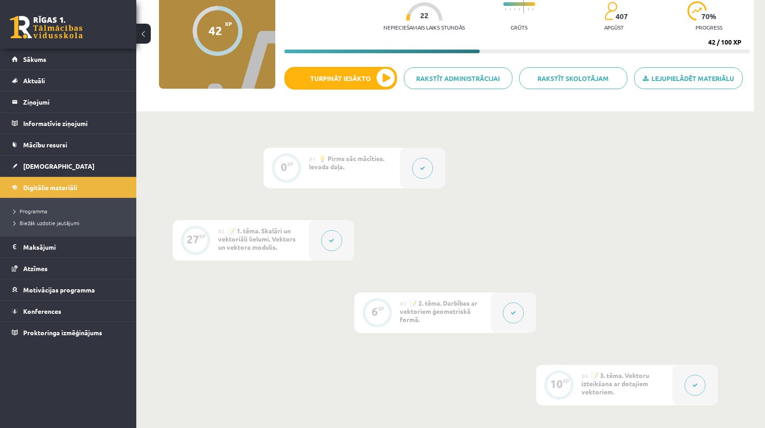
scroll to position [91, 0]
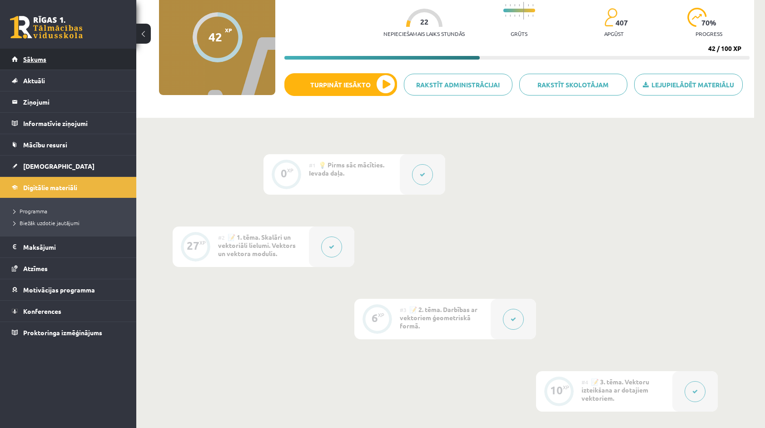
click at [69, 68] on link "Sākums" at bounding box center [68, 59] width 113 height 21
